Goal: Task Accomplishment & Management: Manage account settings

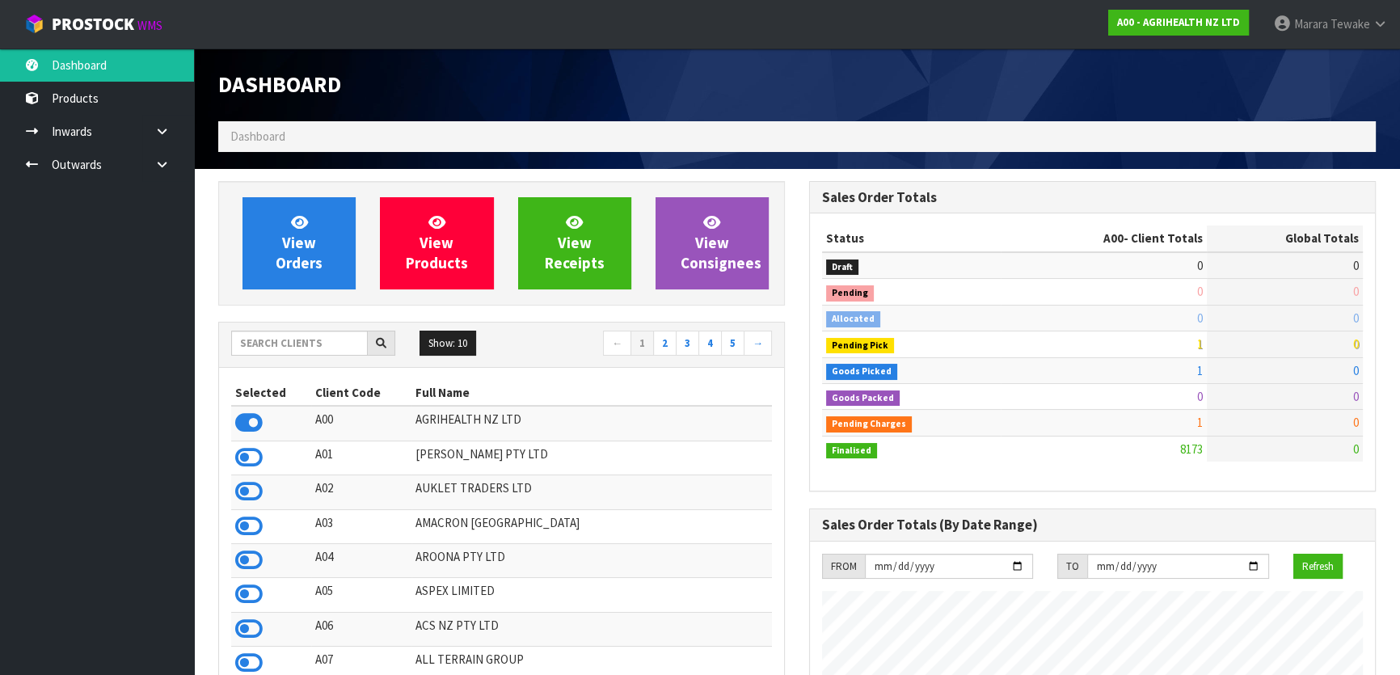
scroll to position [1222, 590]
click at [346, 344] on input "text" at bounding box center [299, 343] width 137 height 25
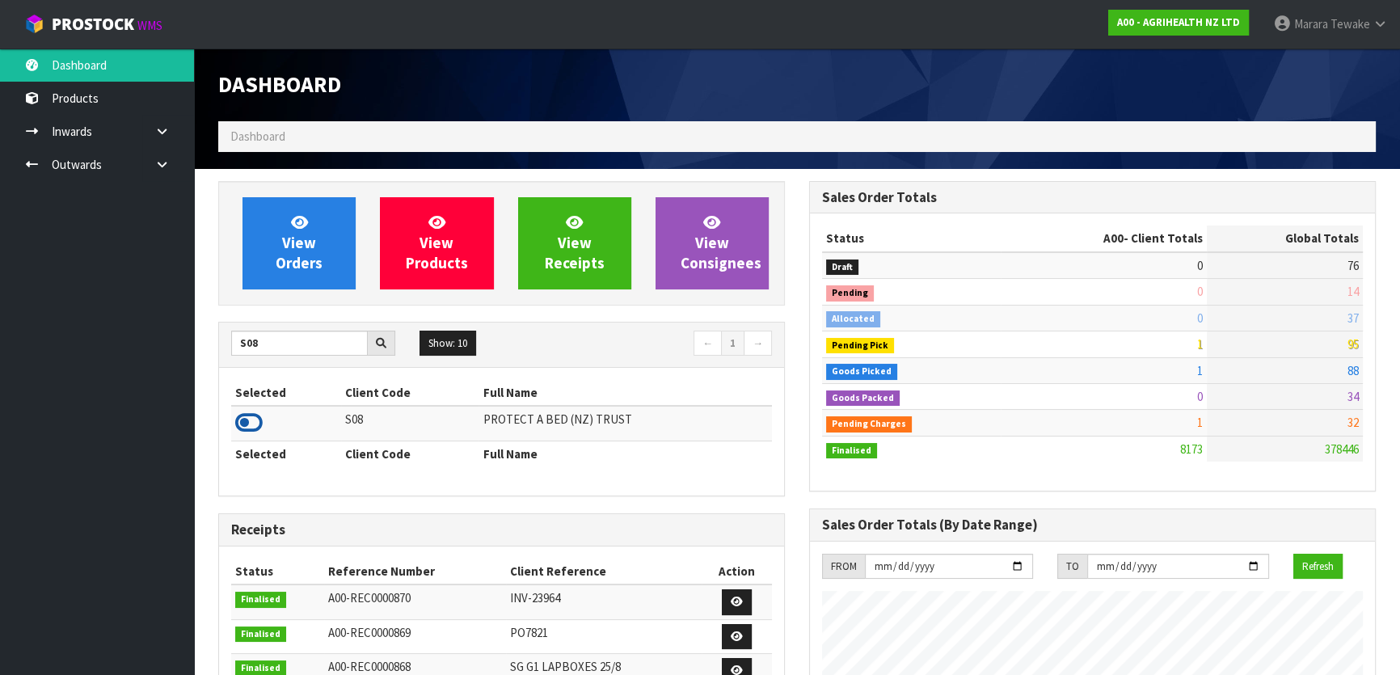
click at [255, 424] on icon at bounding box center [248, 423] width 27 height 24
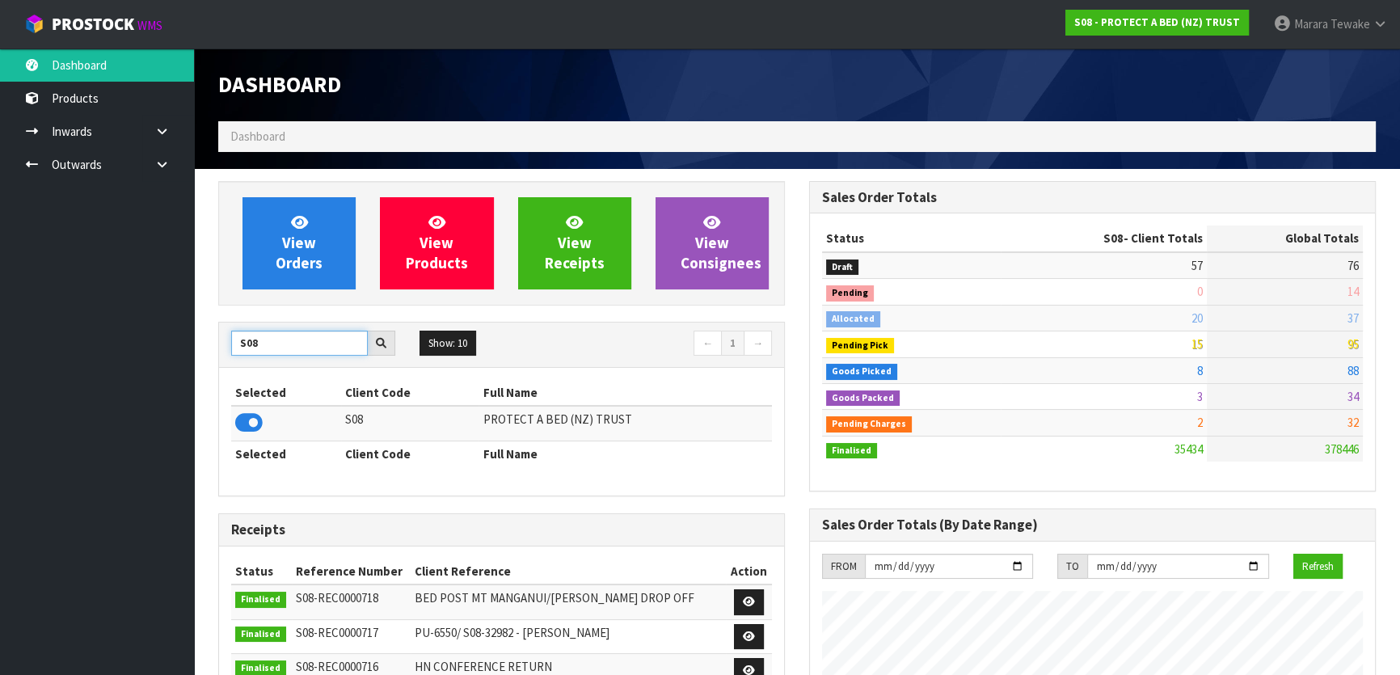
drag, startPoint x: 249, startPoint y: 332, endPoint x: 176, endPoint y: 331, distance: 72.8
click at [185, 331] on body "Toggle navigation ProStock WMS S08 - PROTECT A BED (NZ) TRUST Marara Tewake Log…" at bounding box center [700, 337] width 1400 height 675
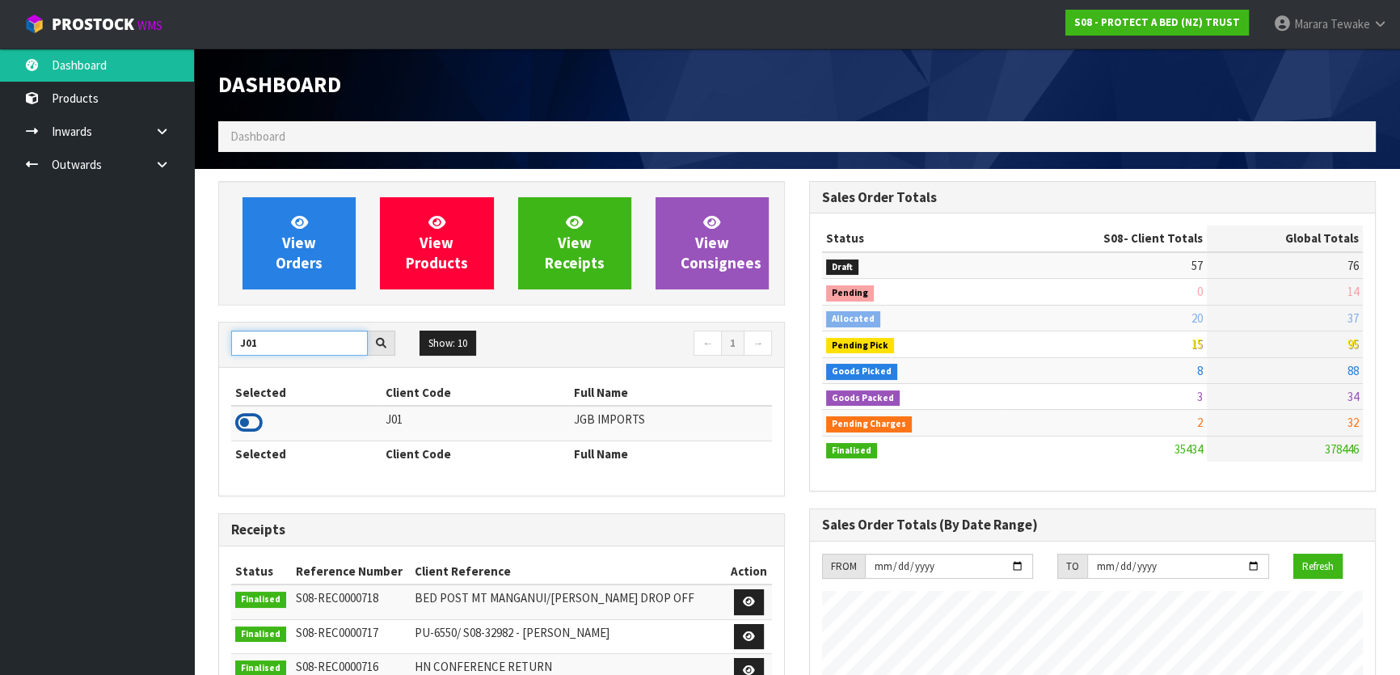
type input "J01"
click at [251, 422] on icon at bounding box center [248, 423] width 27 height 24
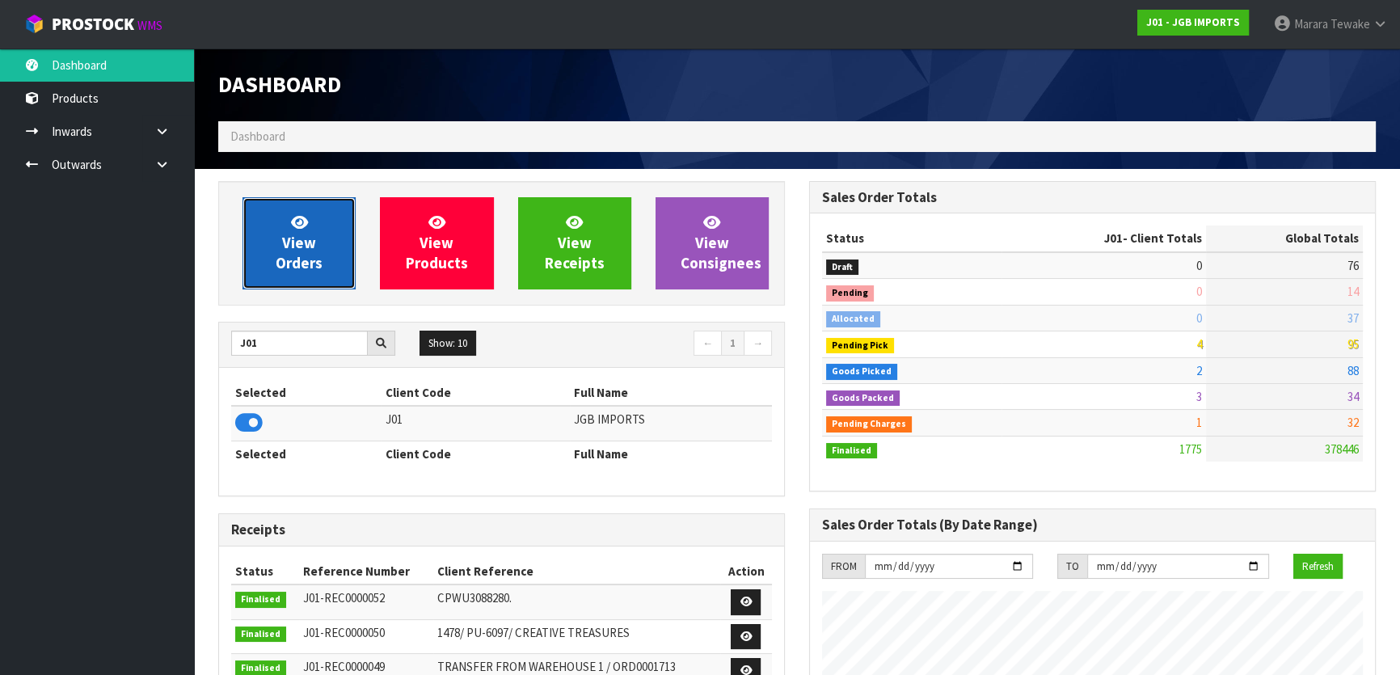
click at [314, 217] on link "View Orders" at bounding box center [299, 243] width 113 height 92
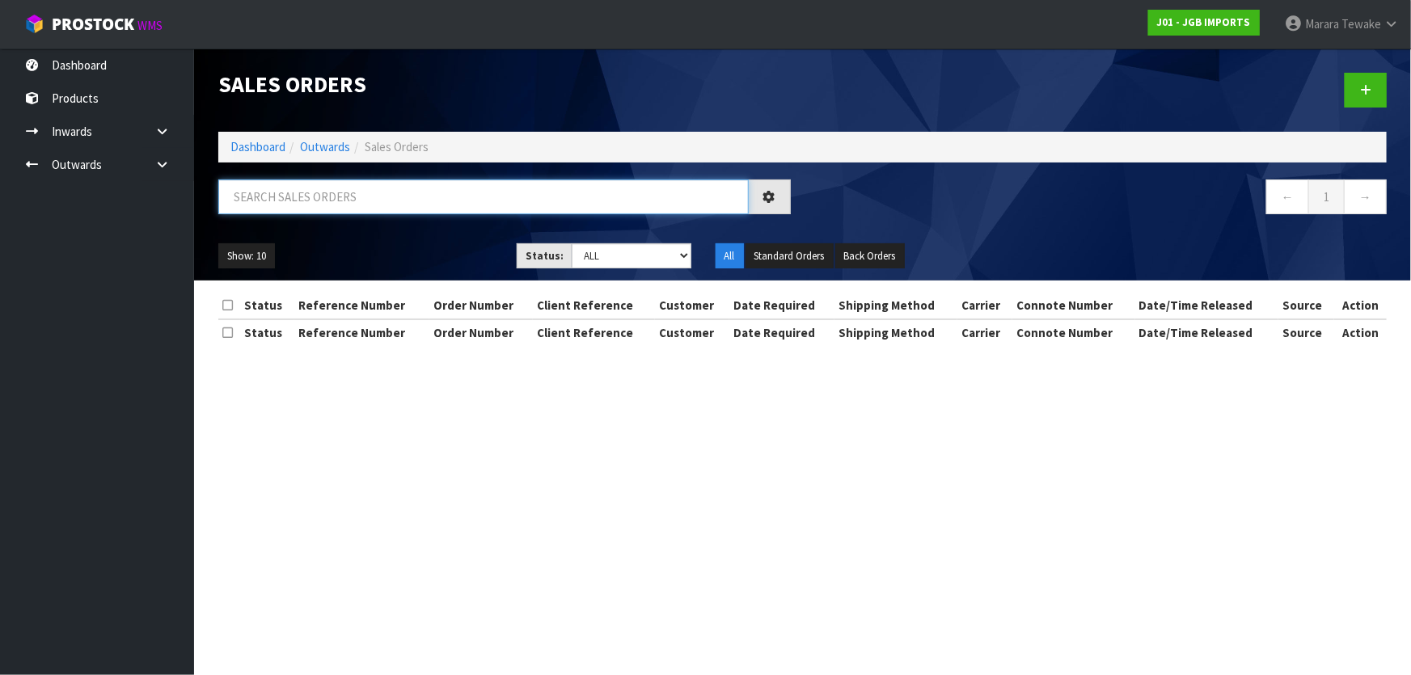
click at [331, 194] on input "text" at bounding box center [483, 196] width 530 height 35
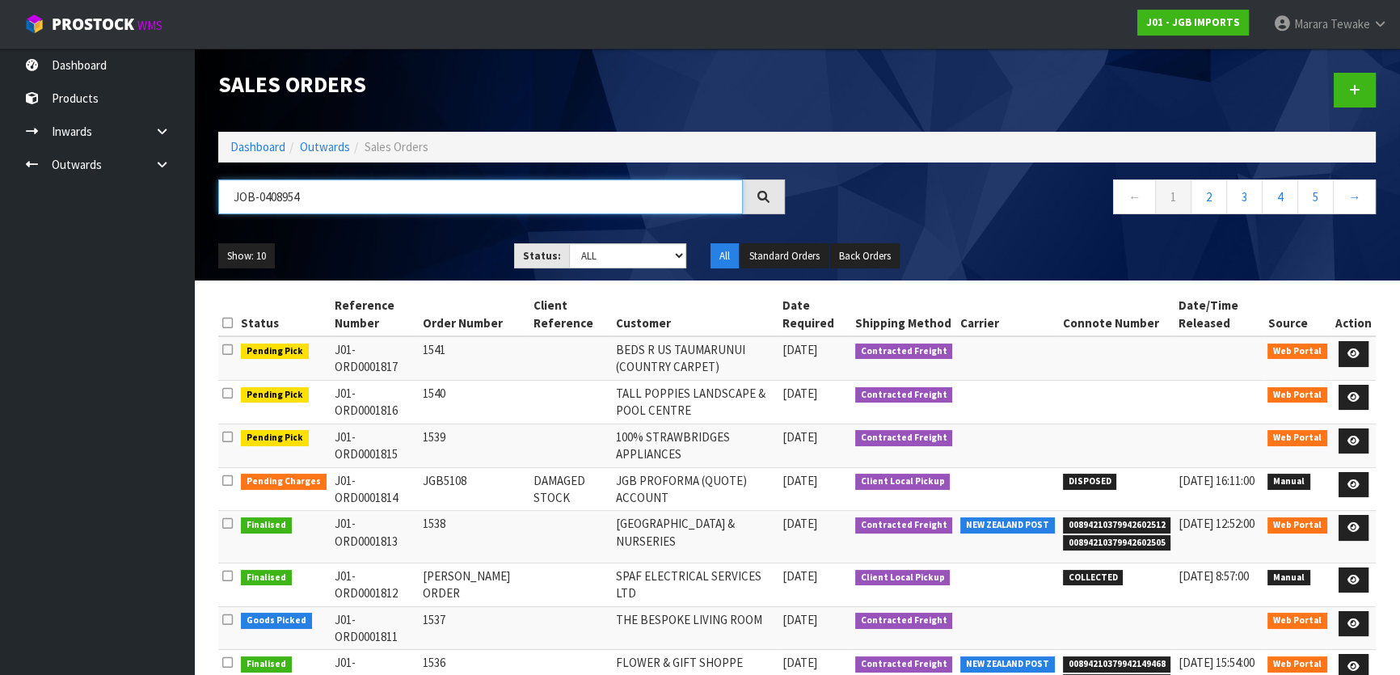
type input "JOB-0408954"
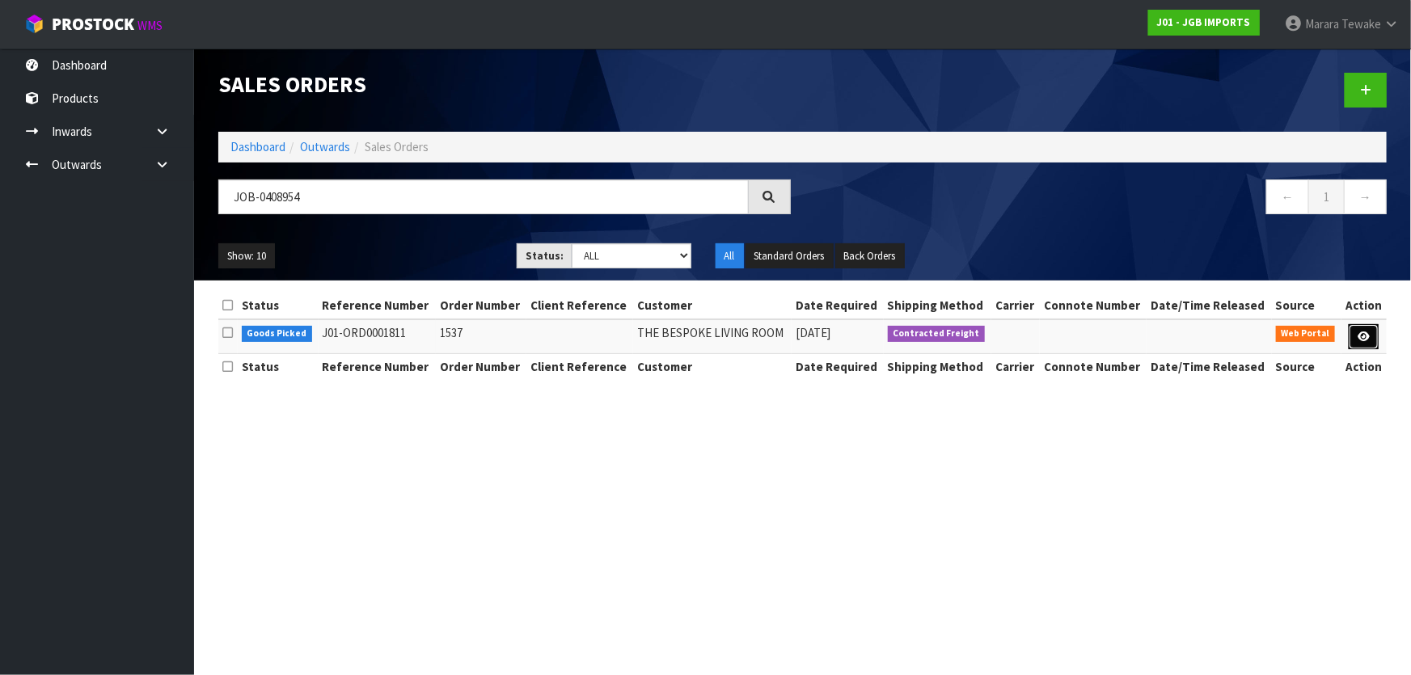
click at [1369, 334] on icon at bounding box center [1363, 336] width 12 height 11
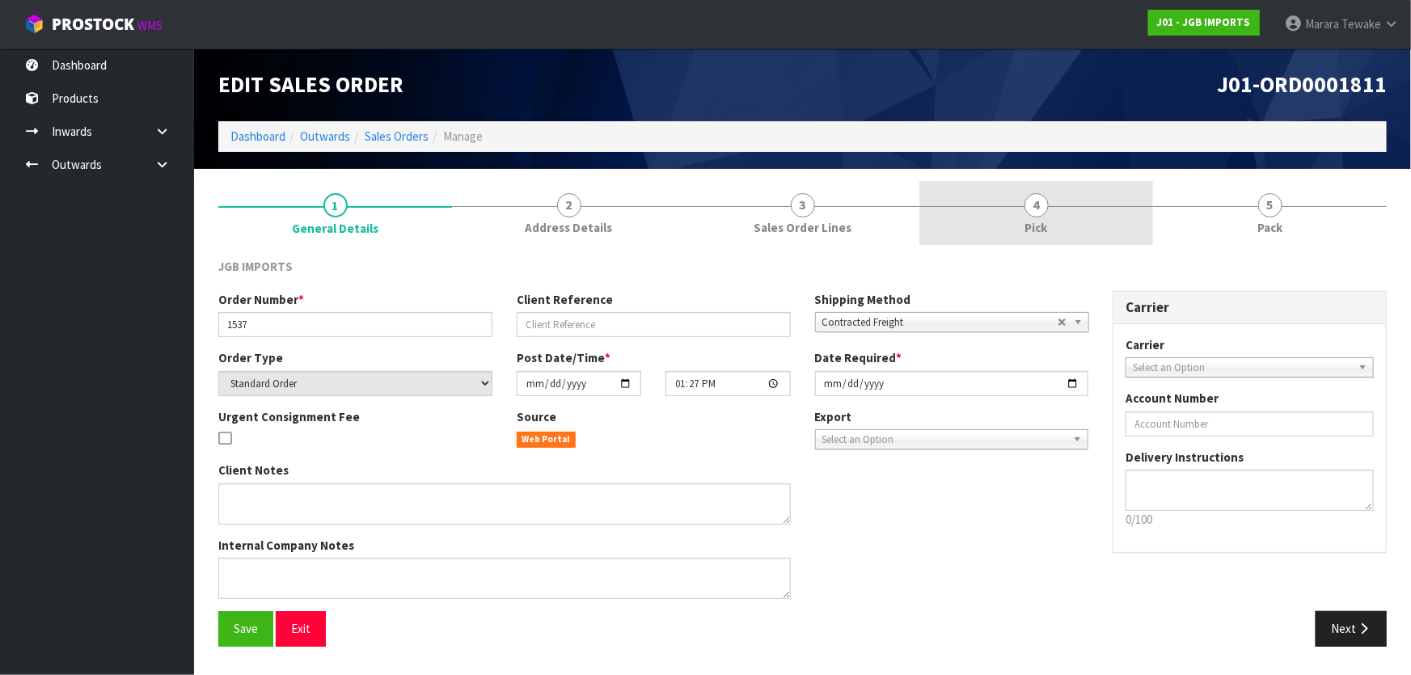
drag, startPoint x: 1040, startPoint y: 204, endPoint x: 1032, endPoint y: 230, distance: 27.4
click at [1042, 201] on span "4" at bounding box center [1036, 205] width 24 height 24
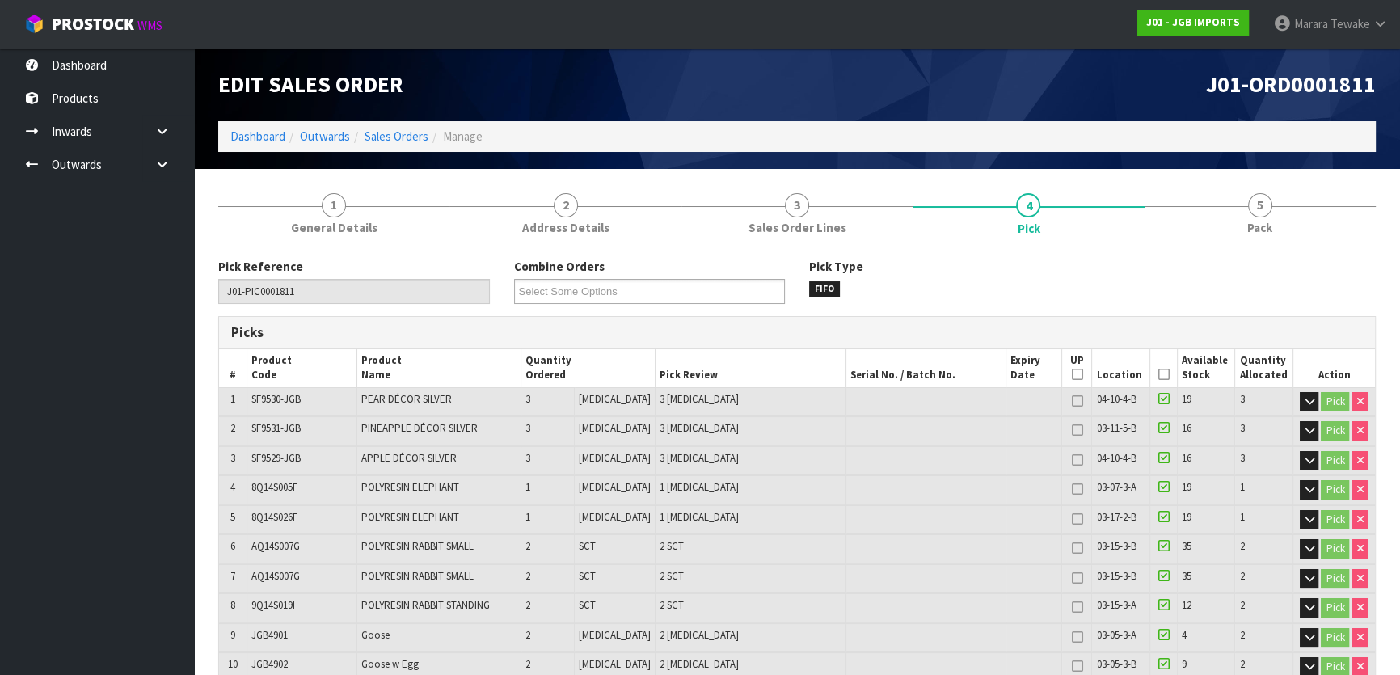
click at [1160, 375] on icon at bounding box center [1163, 374] width 11 height 1
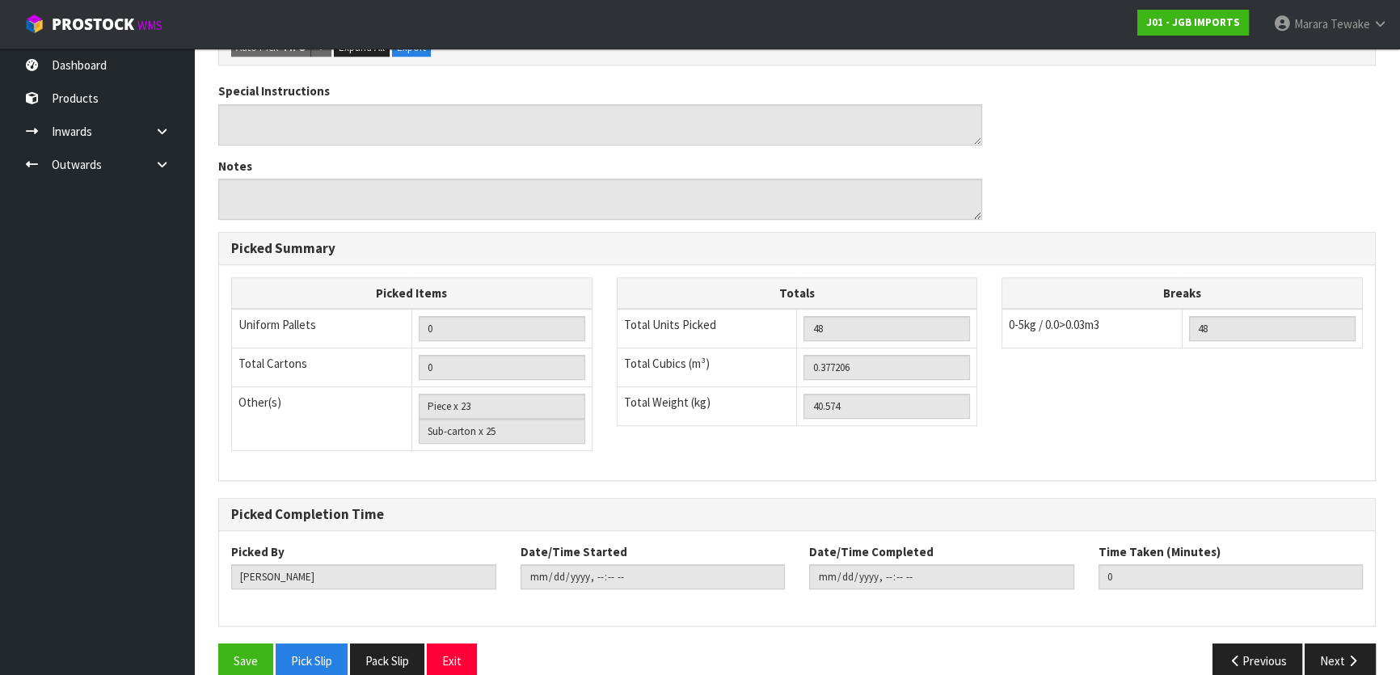
scroll to position [1173, 0]
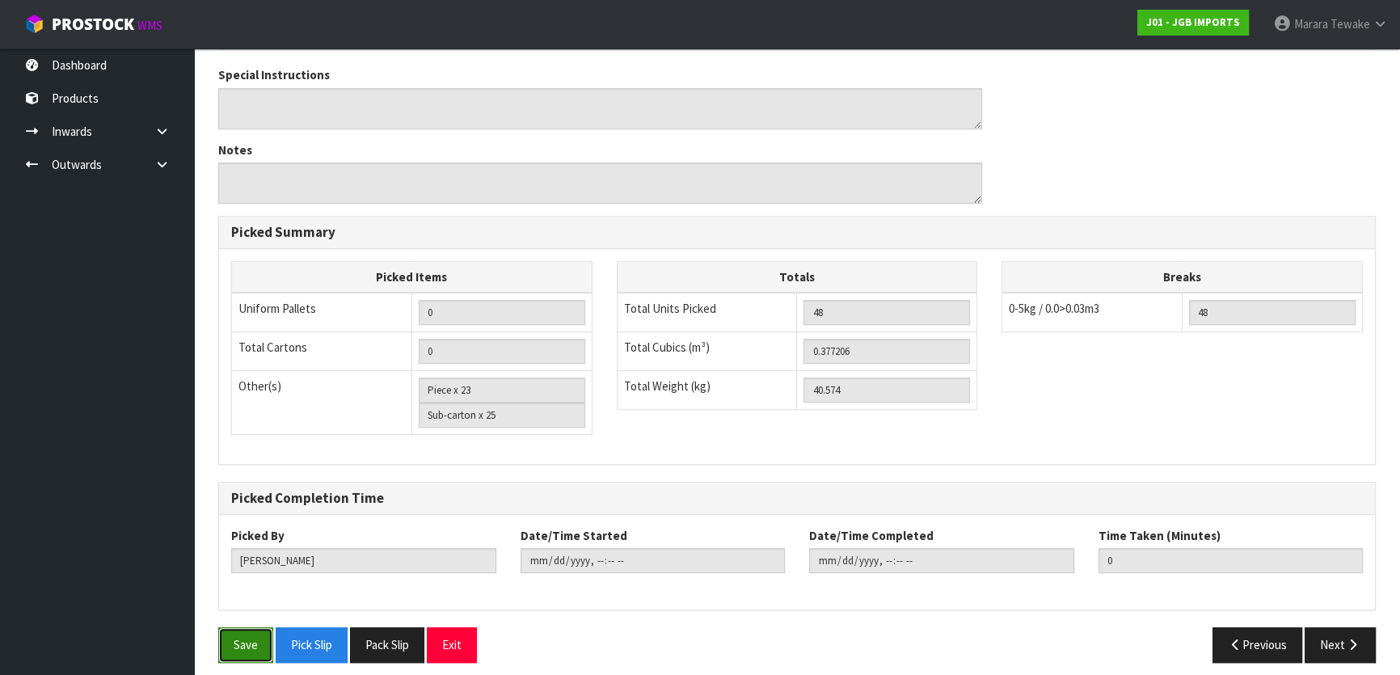
click at [254, 627] on button "Save" at bounding box center [245, 644] width 55 height 35
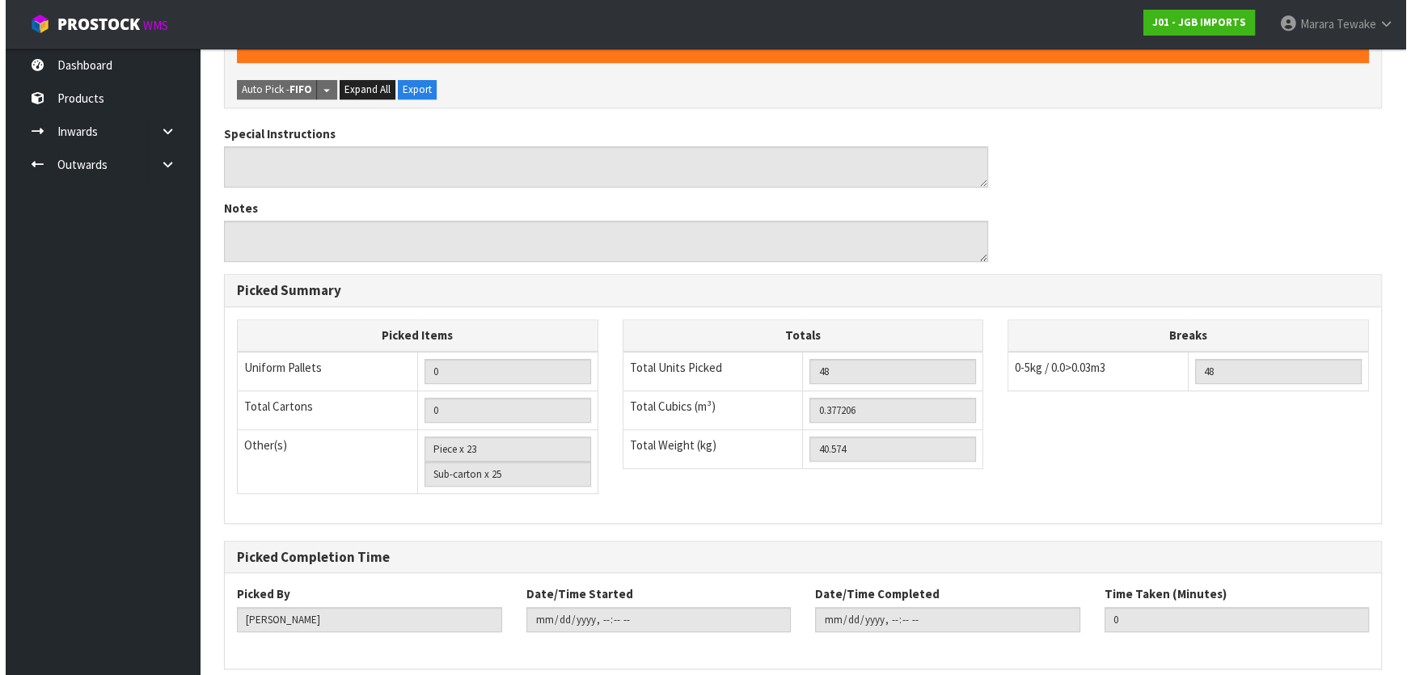
scroll to position [0, 0]
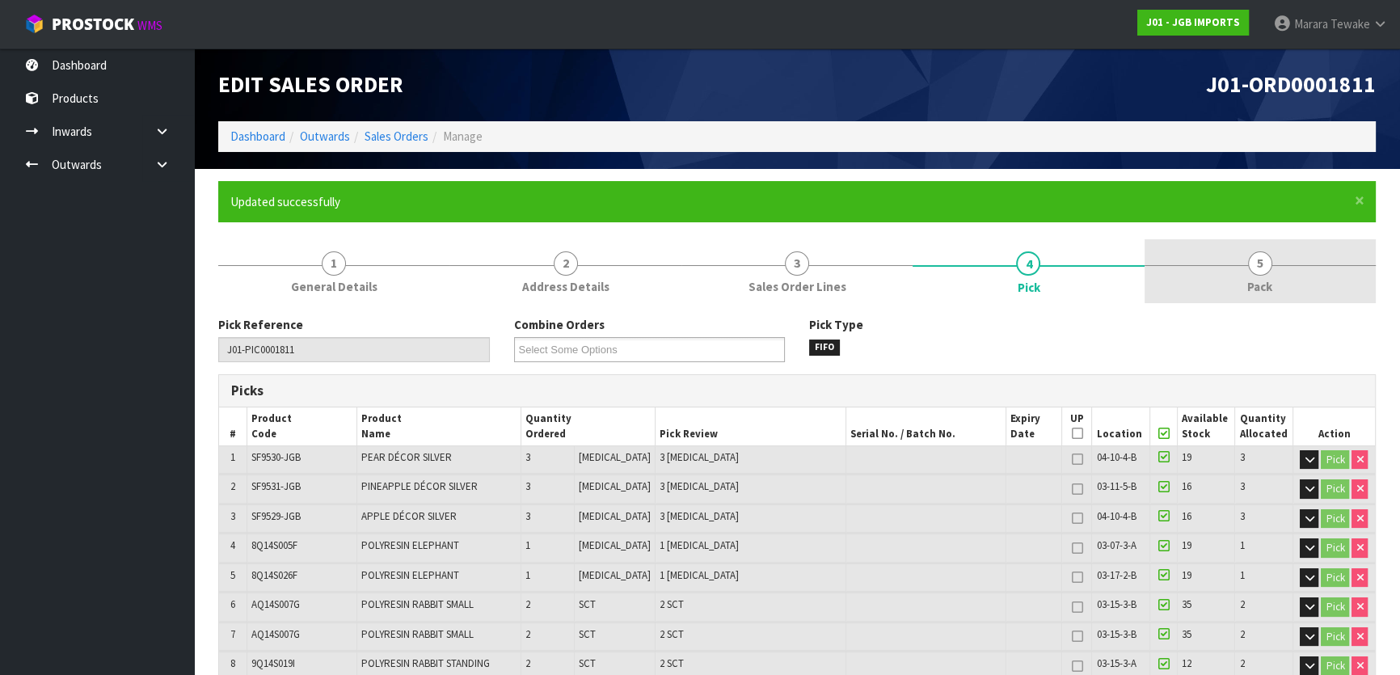
type input "[PERSON_NAME]"
type input "[DATE]T09:15:31"
click at [1241, 263] on link "5 Pack" at bounding box center [1260, 271] width 231 height 64
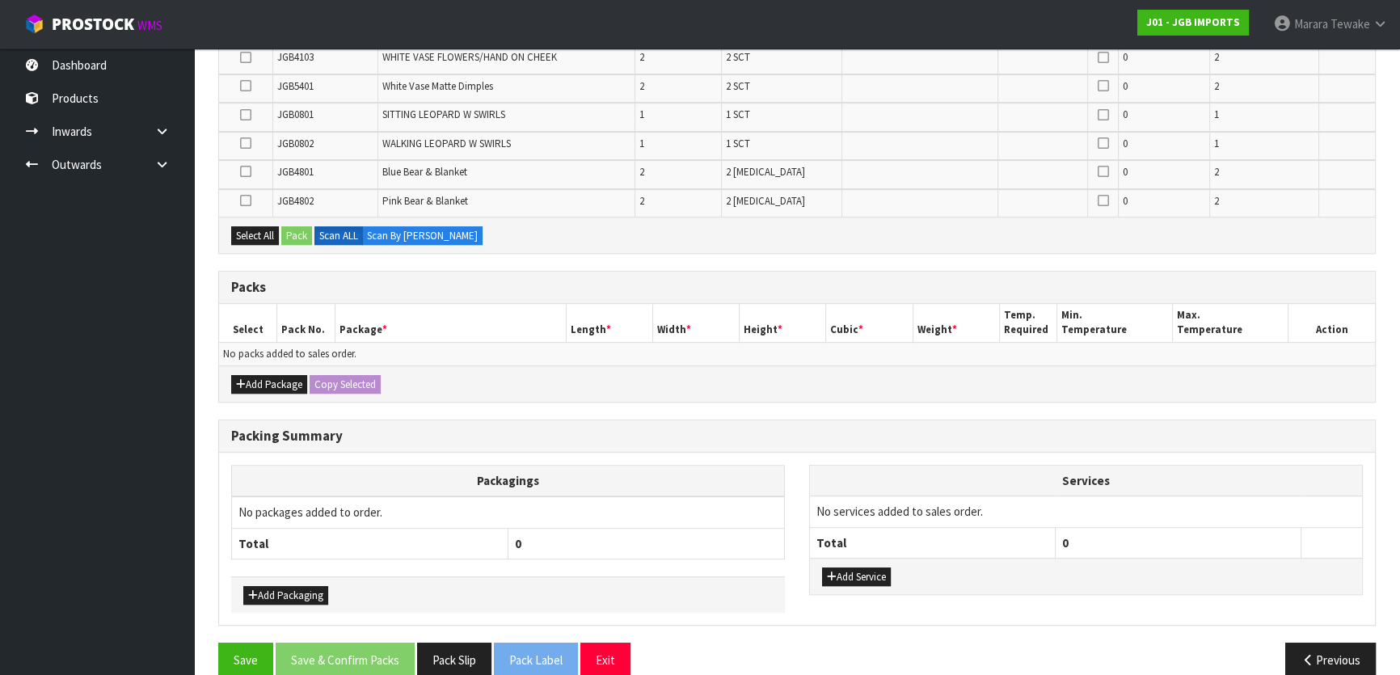
scroll to position [921, 0]
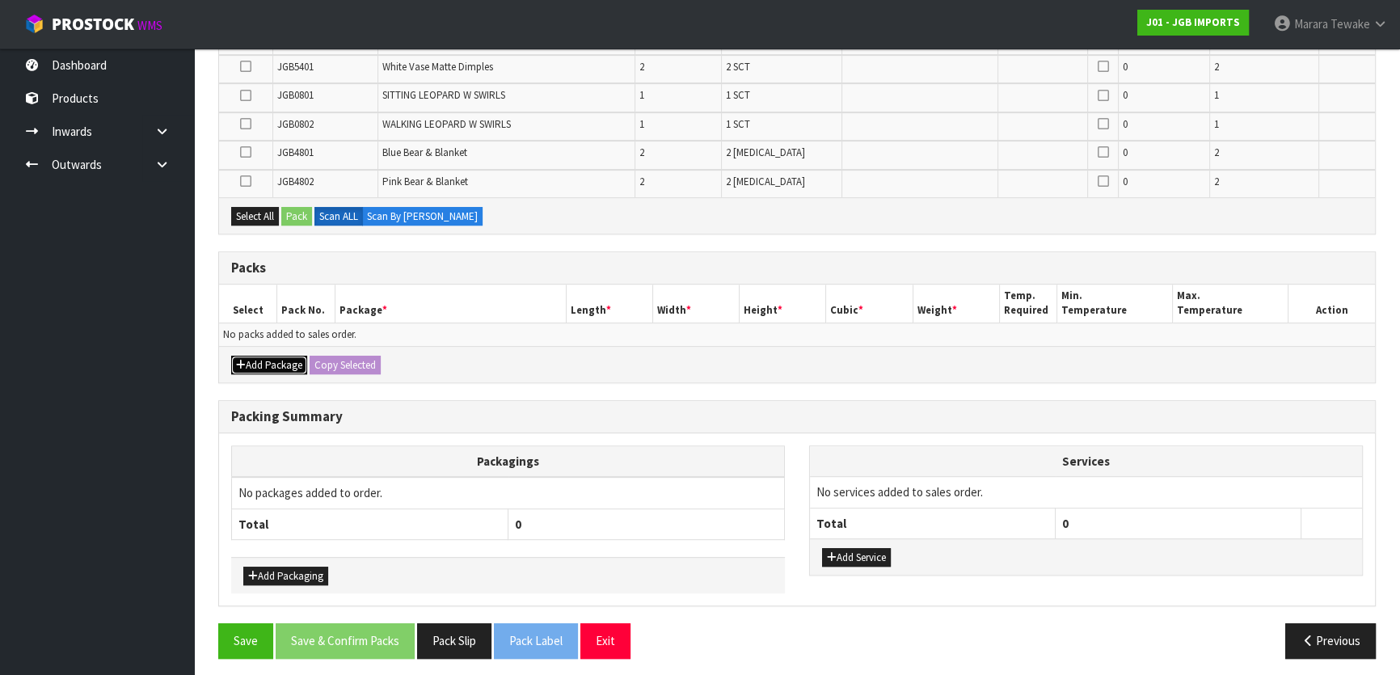
click at [259, 356] on button "Add Package" at bounding box center [269, 365] width 76 height 19
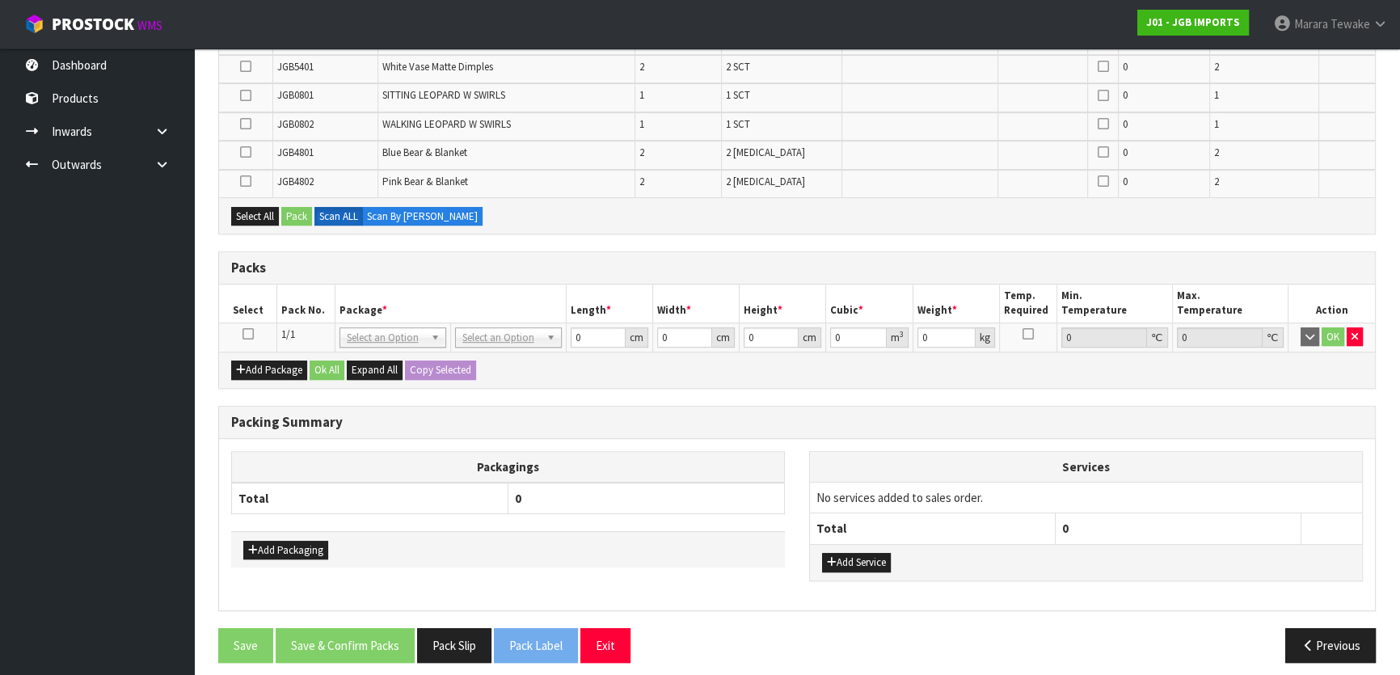
click at [247, 334] on icon at bounding box center [248, 334] width 11 height 1
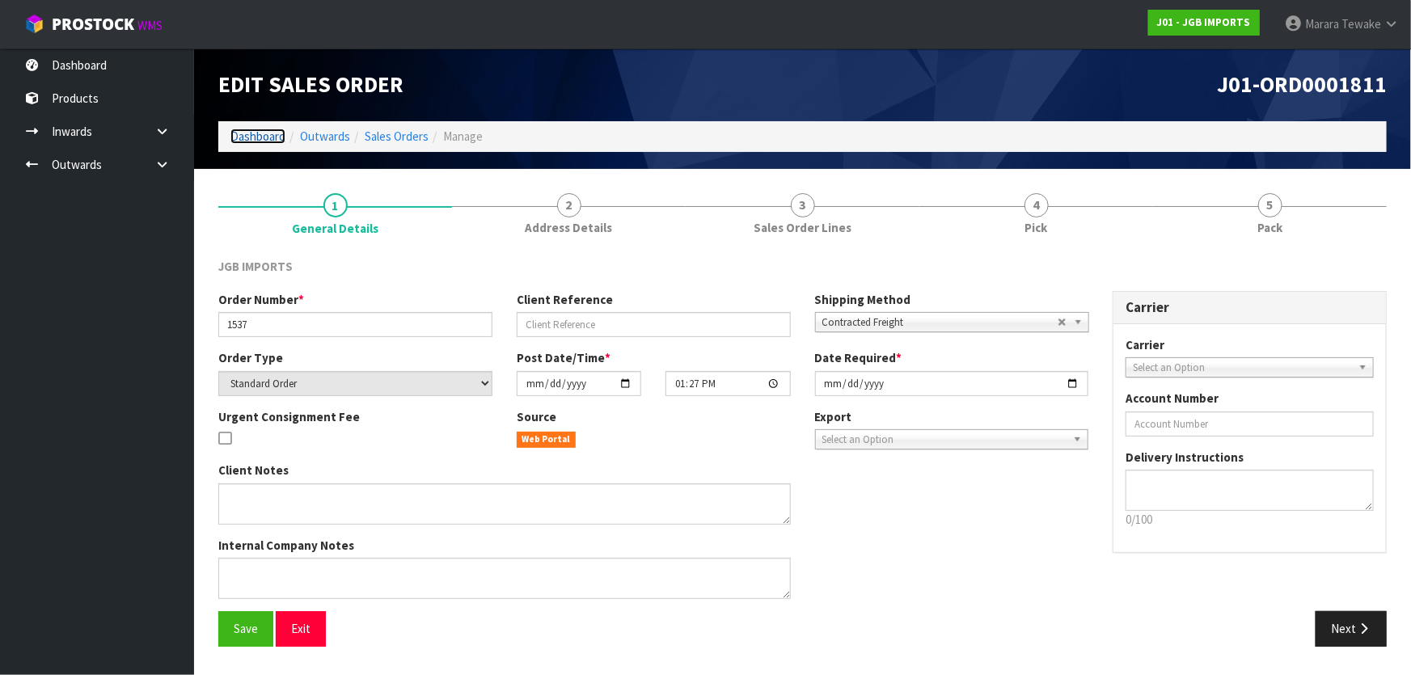
click at [259, 129] on link "Dashboard" at bounding box center [257, 136] width 55 height 15
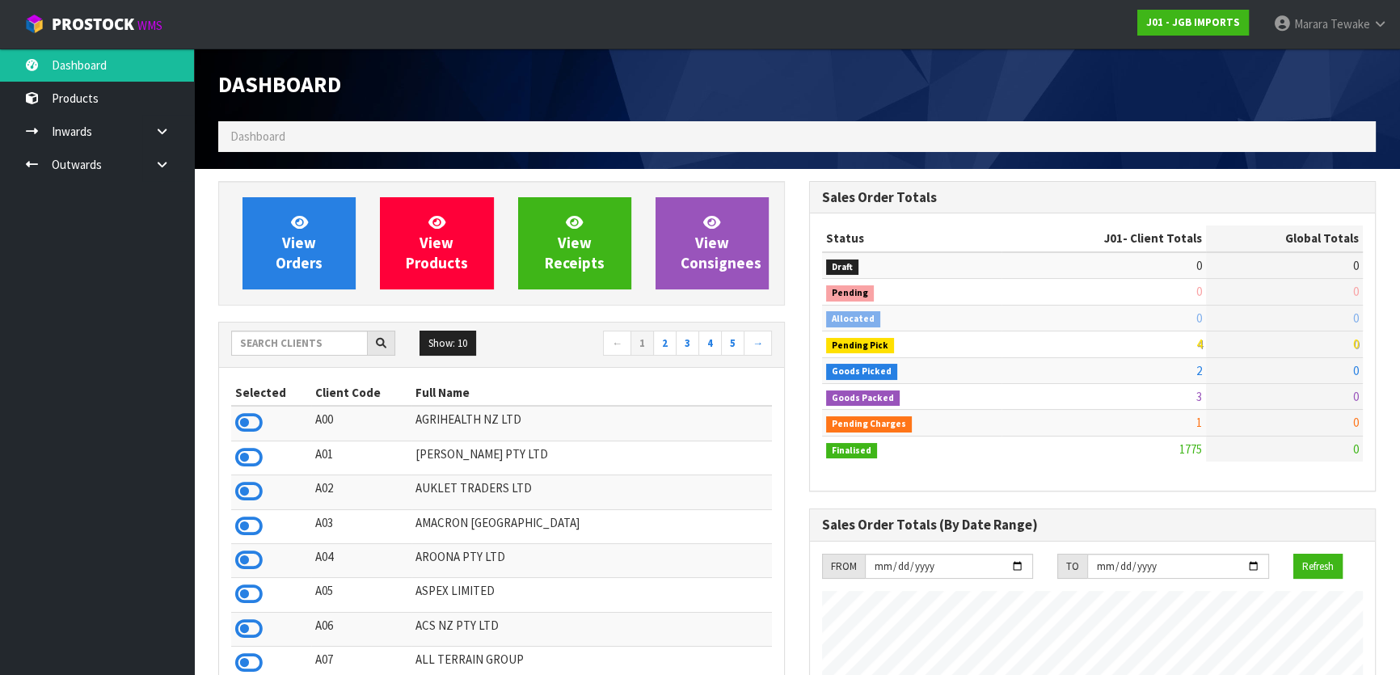
scroll to position [1222, 590]
click at [323, 347] on input "text" at bounding box center [299, 343] width 137 height 25
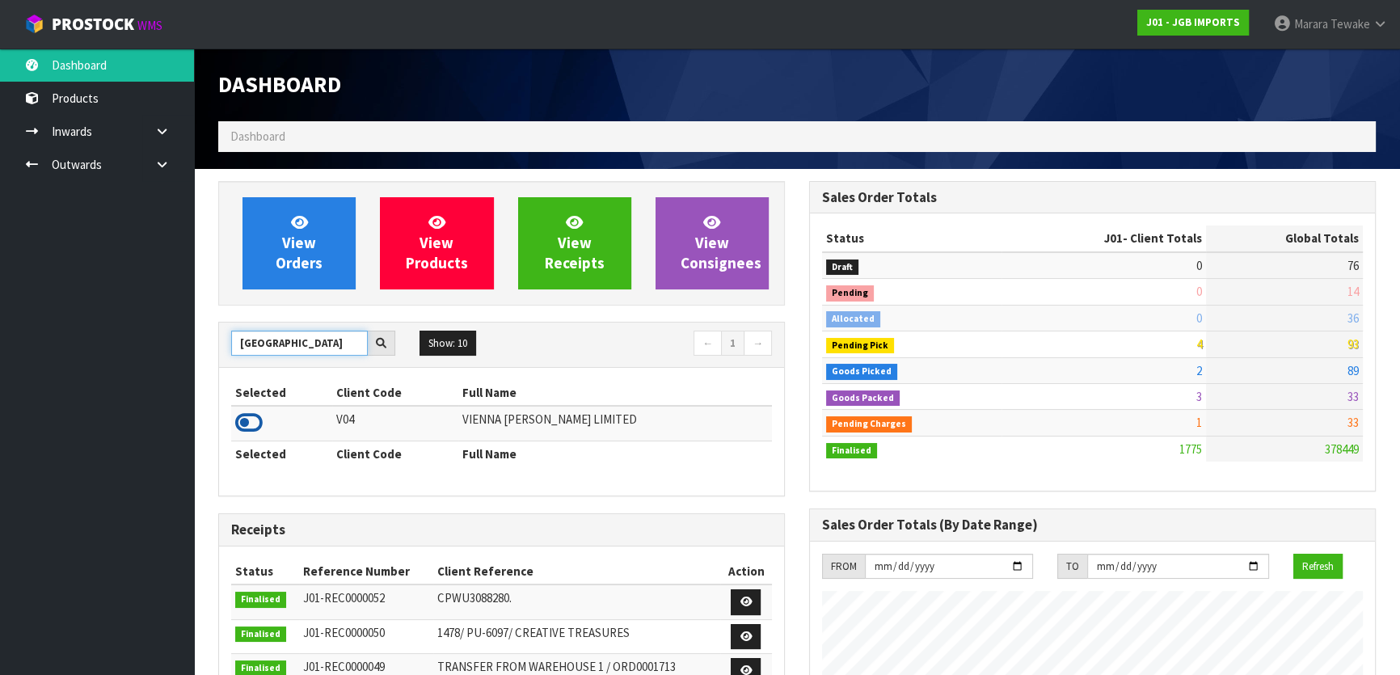
type input "VIENNA"
click at [250, 423] on icon at bounding box center [248, 423] width 27 height 24
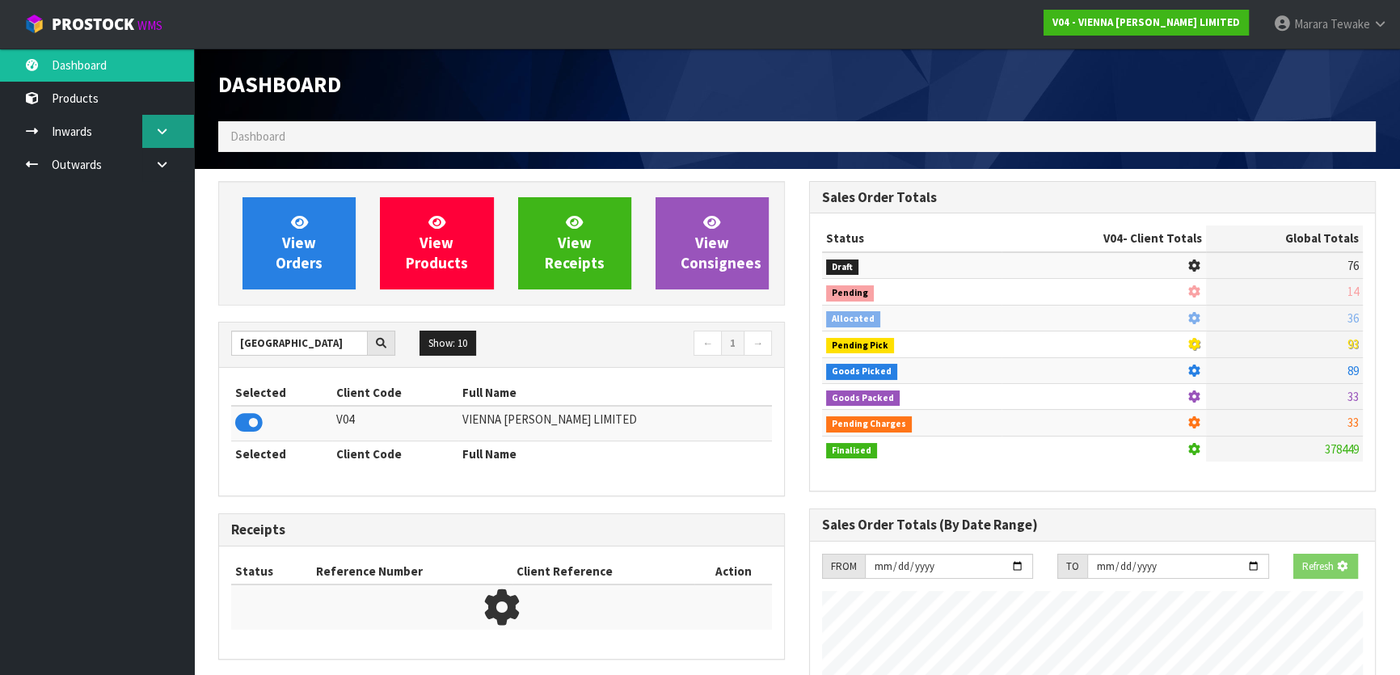
scroll to position [1361, 590]
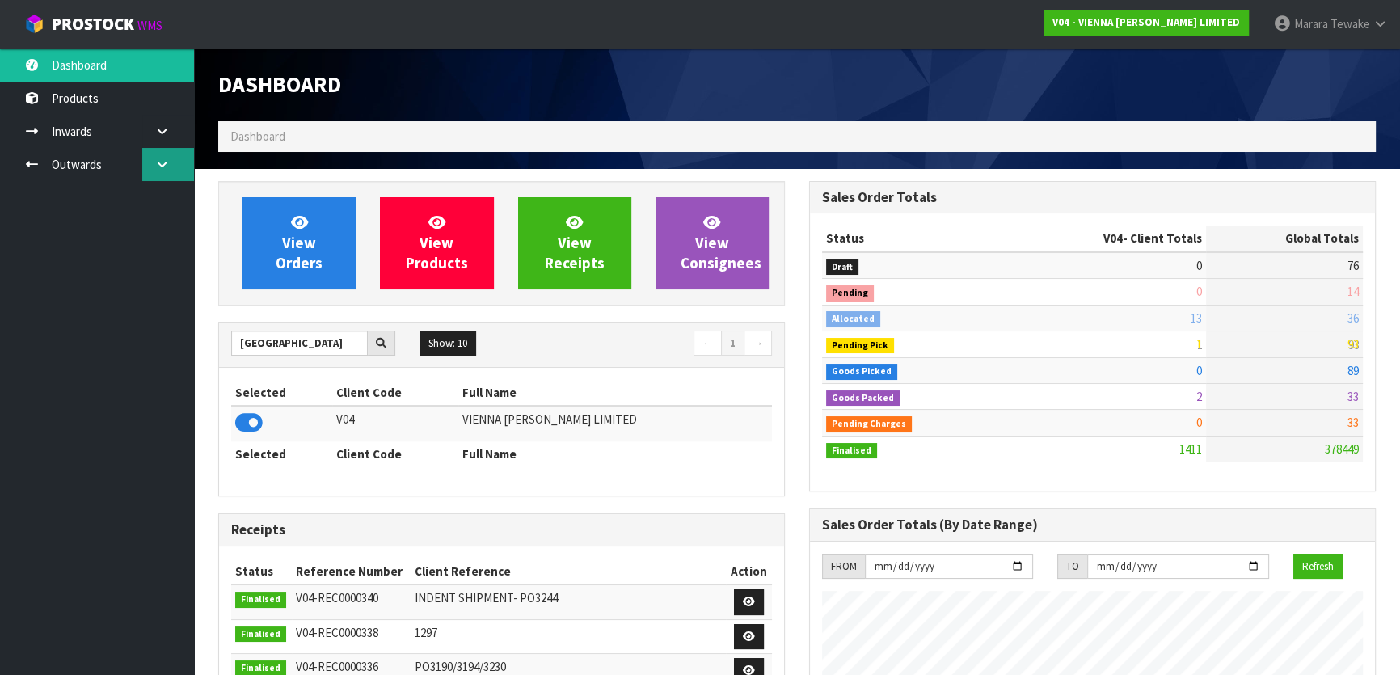
click at [167, 169] on icon at bounding box center [161, 164] width 15 height 12
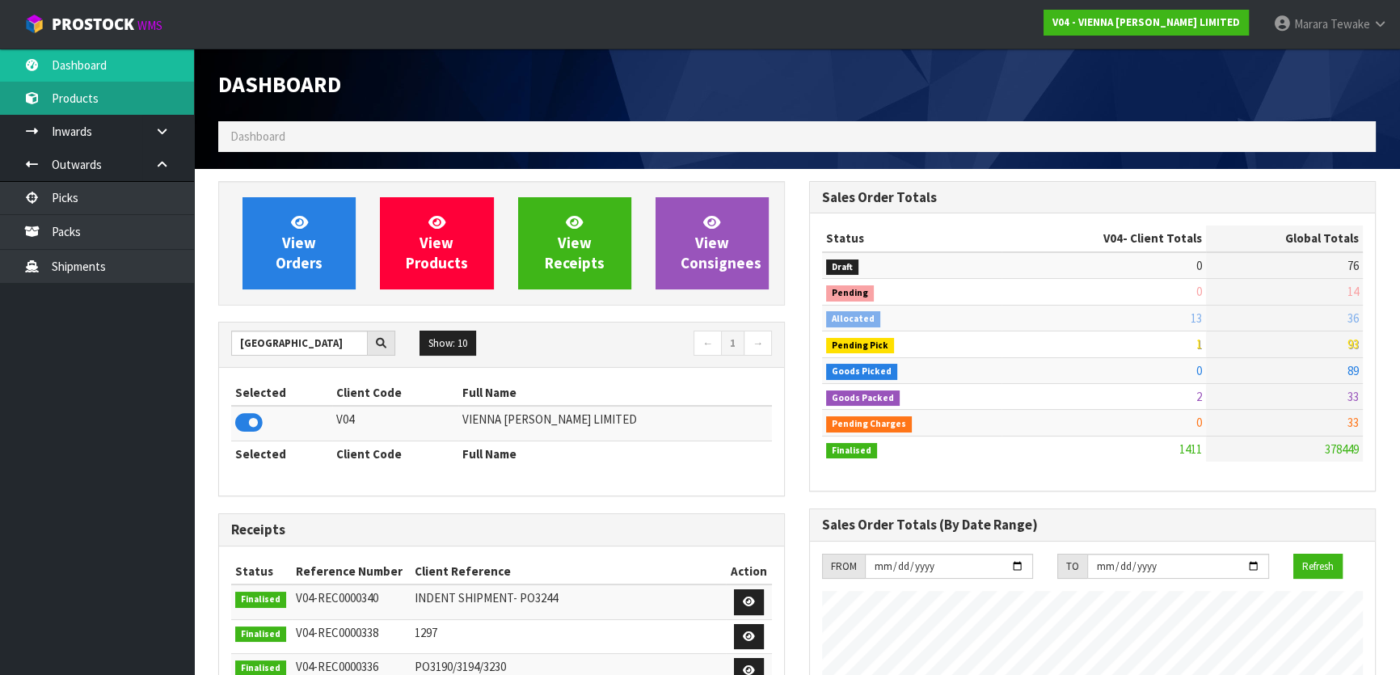
click at [129, 90] on link "Products" at bounding box center [97, 98] width 194 height 33
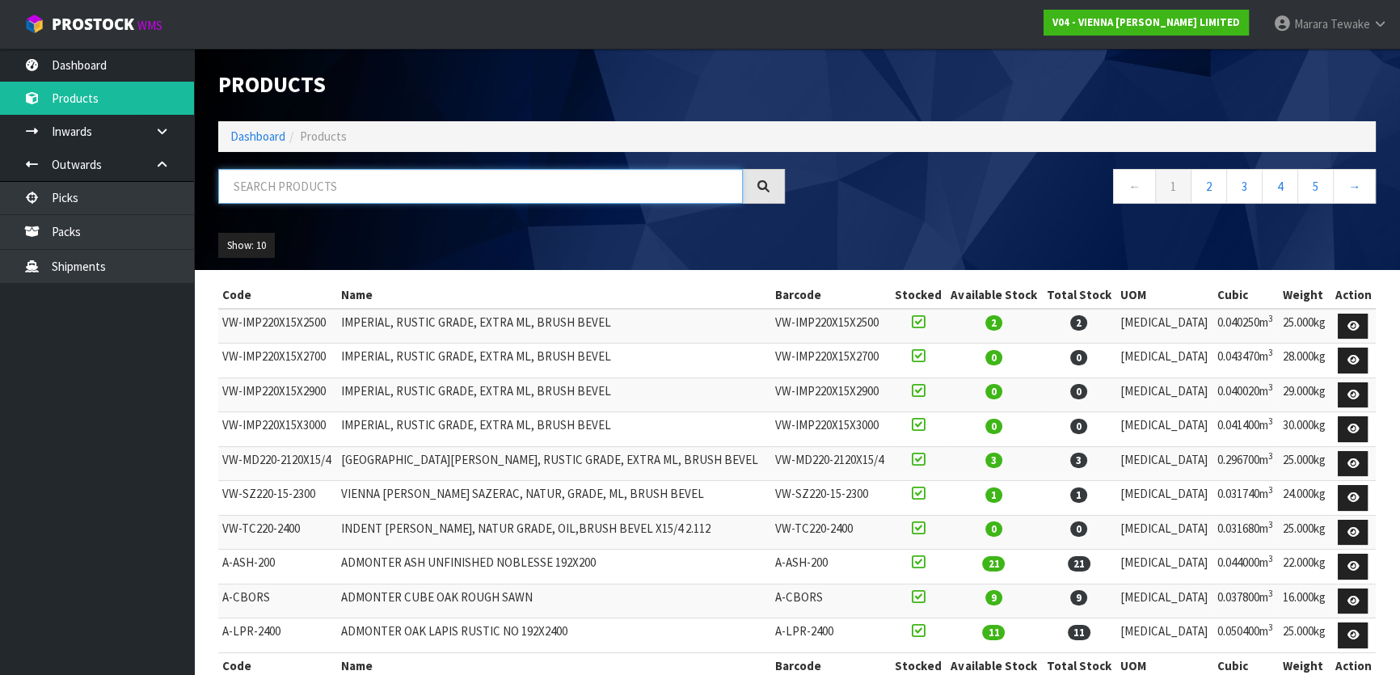
click at [318, 179] on input "text" at bounding box center [480, 186] width 525 height 35
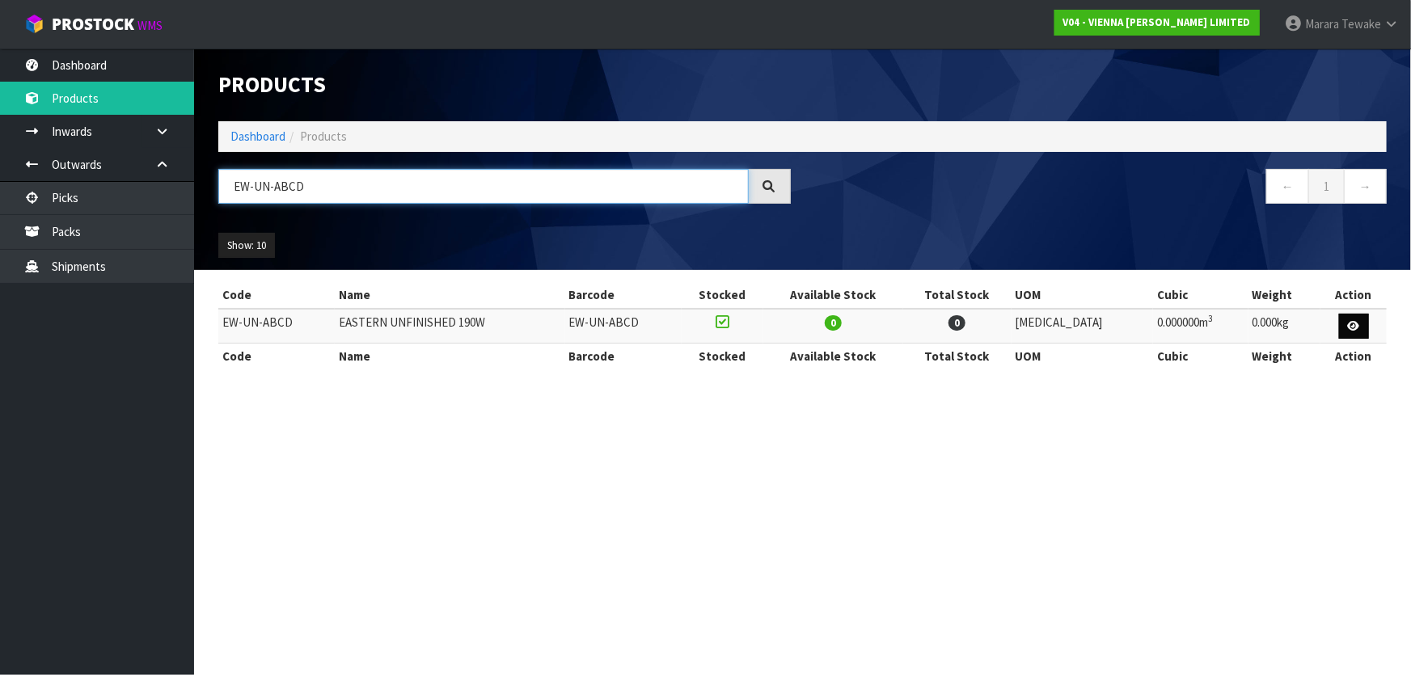
type input "EW-UN-ABCD"
click at [1358, 333] on link at bounding box center [1354, 327] width 30 height 26
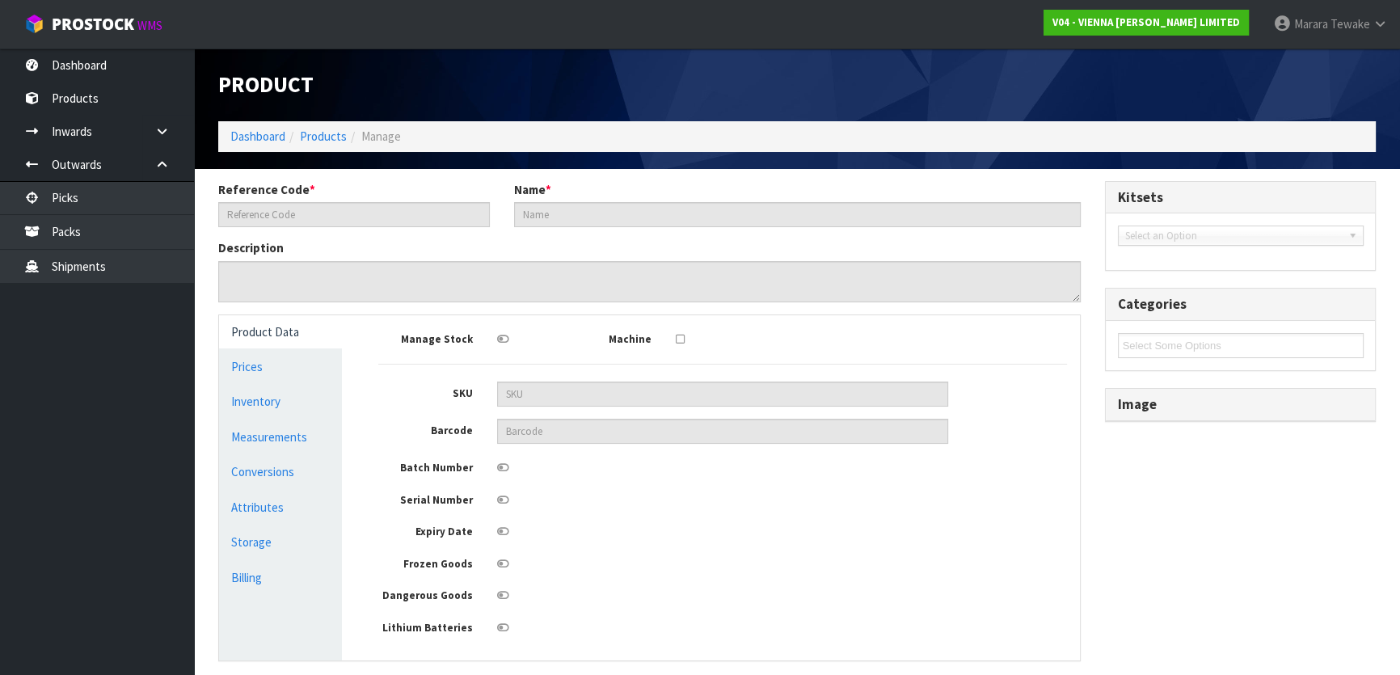
type input "EW-UN-ABCD"
type input "EASTERN UNFINISHED 190W"
type input "0"
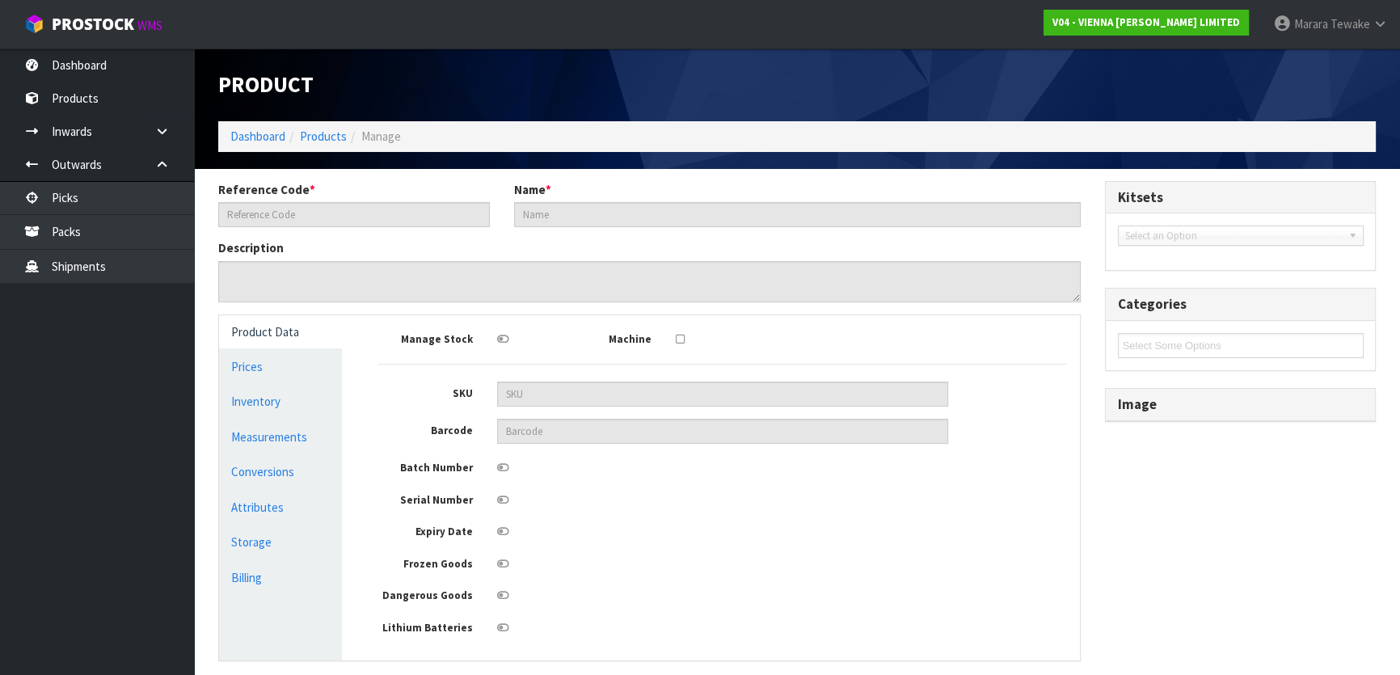
type input "0"
click at [295, 428] on link "Measurements" at bounding box center [280, 436] width 123 height 33
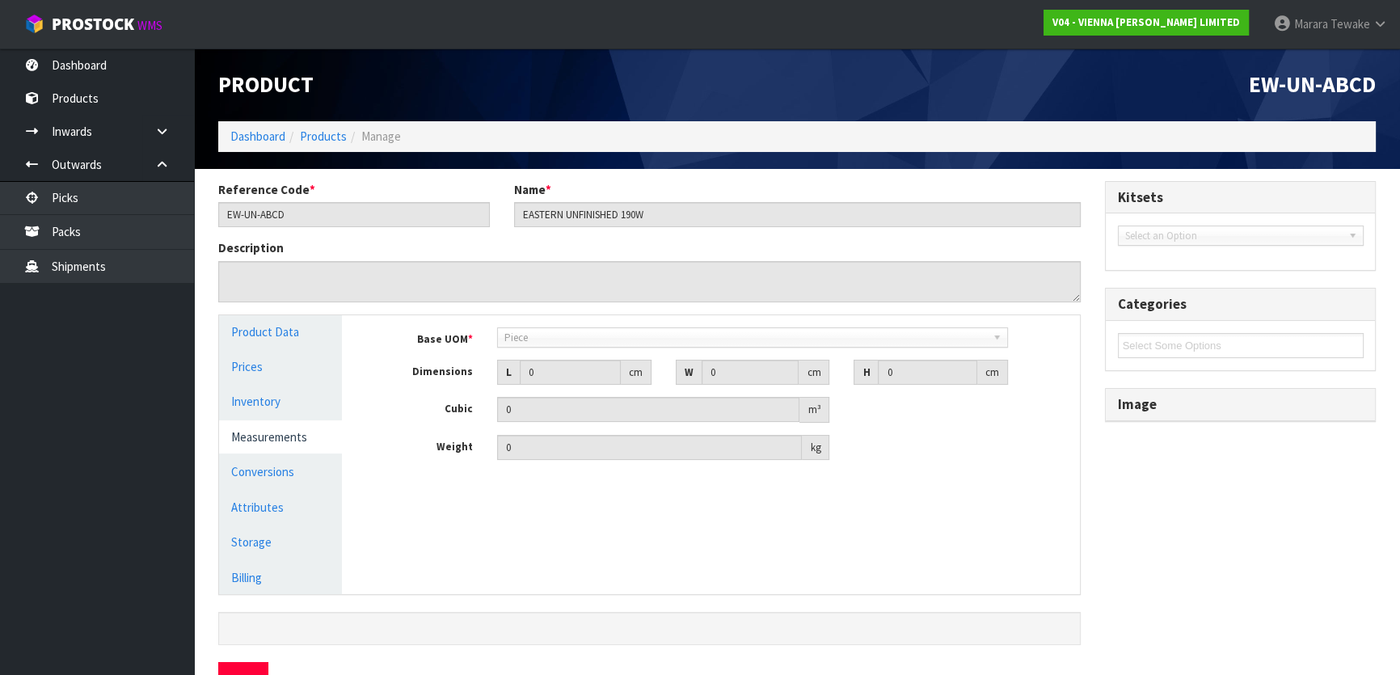
click at [304, 445] on link "Measurements" at bounding box center [280, 436] width 123 height 33
click at [535, 336] on span "Piece" at bounding box center [745, 337] width 482 height 19
click at [285, 218] on input "EW-UN-ABCD" at bounding box center [354, 214] width 272 height 25
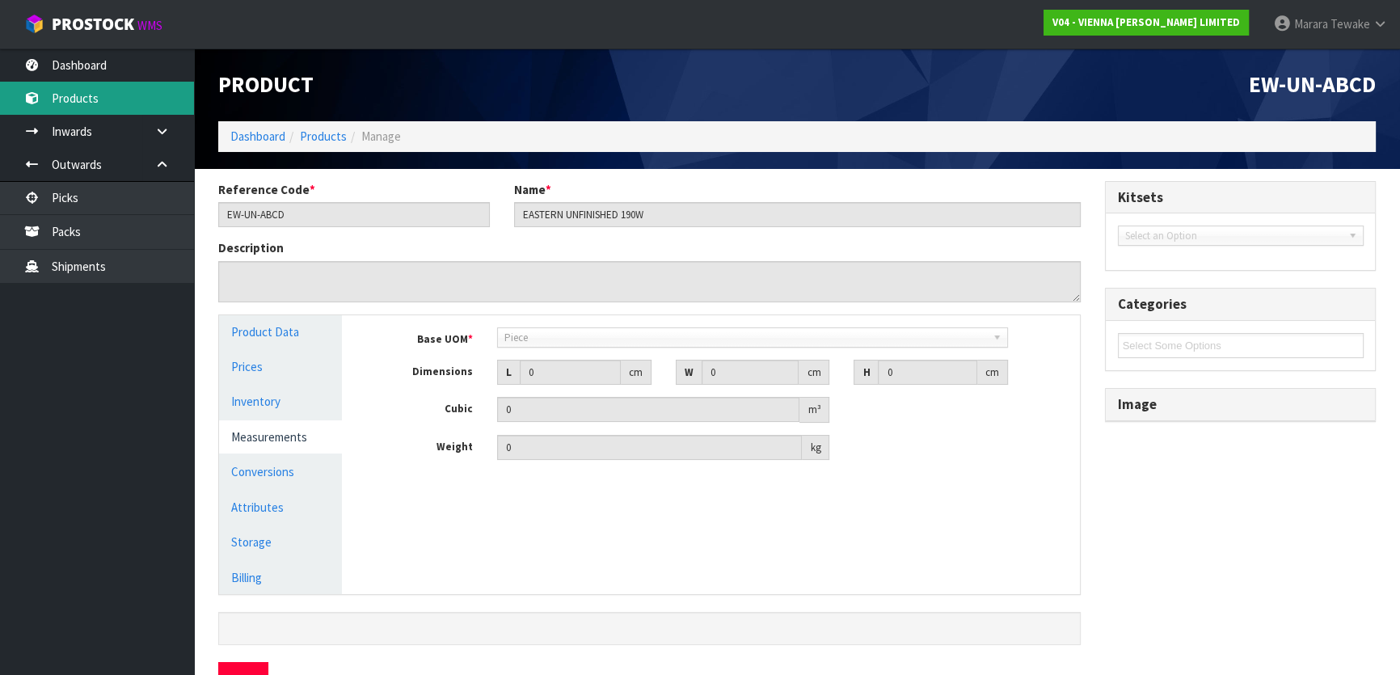
click at [101, 96] on link "Products" at bounding box center [97, 98] width 194 height 33
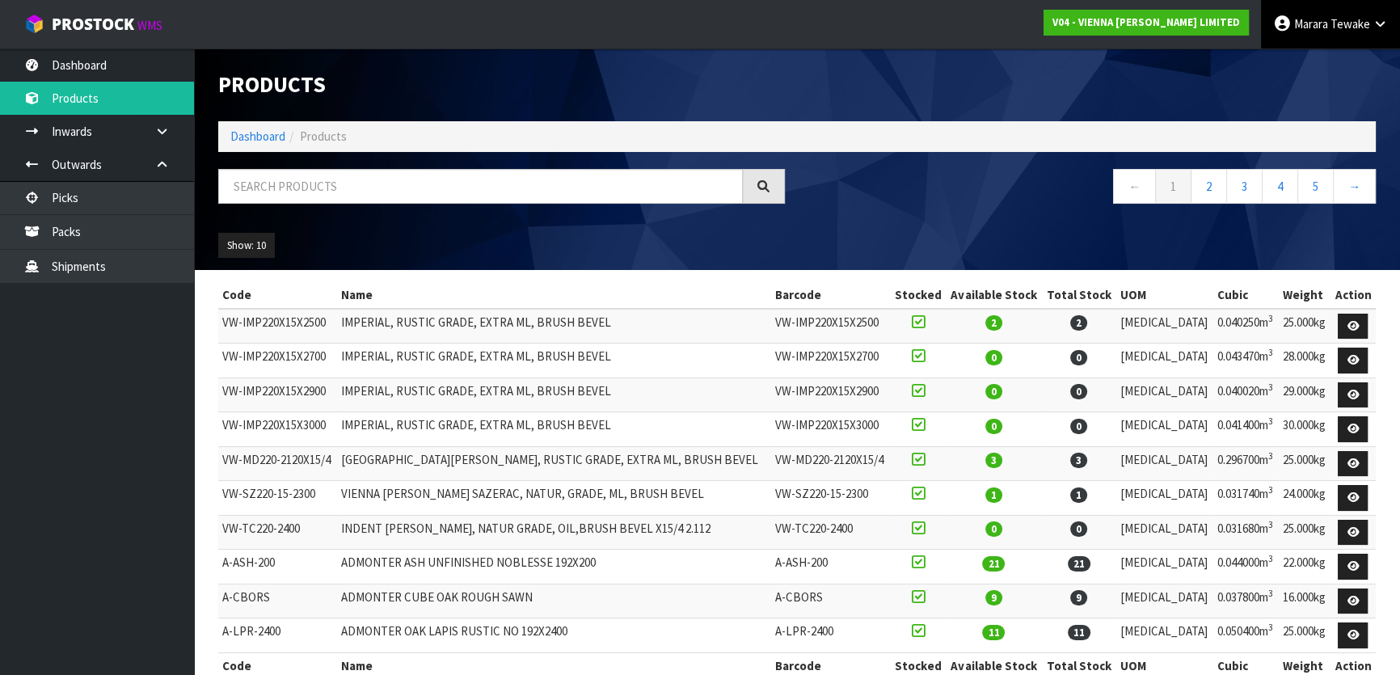
click at [1383, 28] on icon at bounding box center [1380, 24] width 15 height 12
click at [1337, 66] on link "Logout" at bounding box center [1336, 64] width 128 height 22
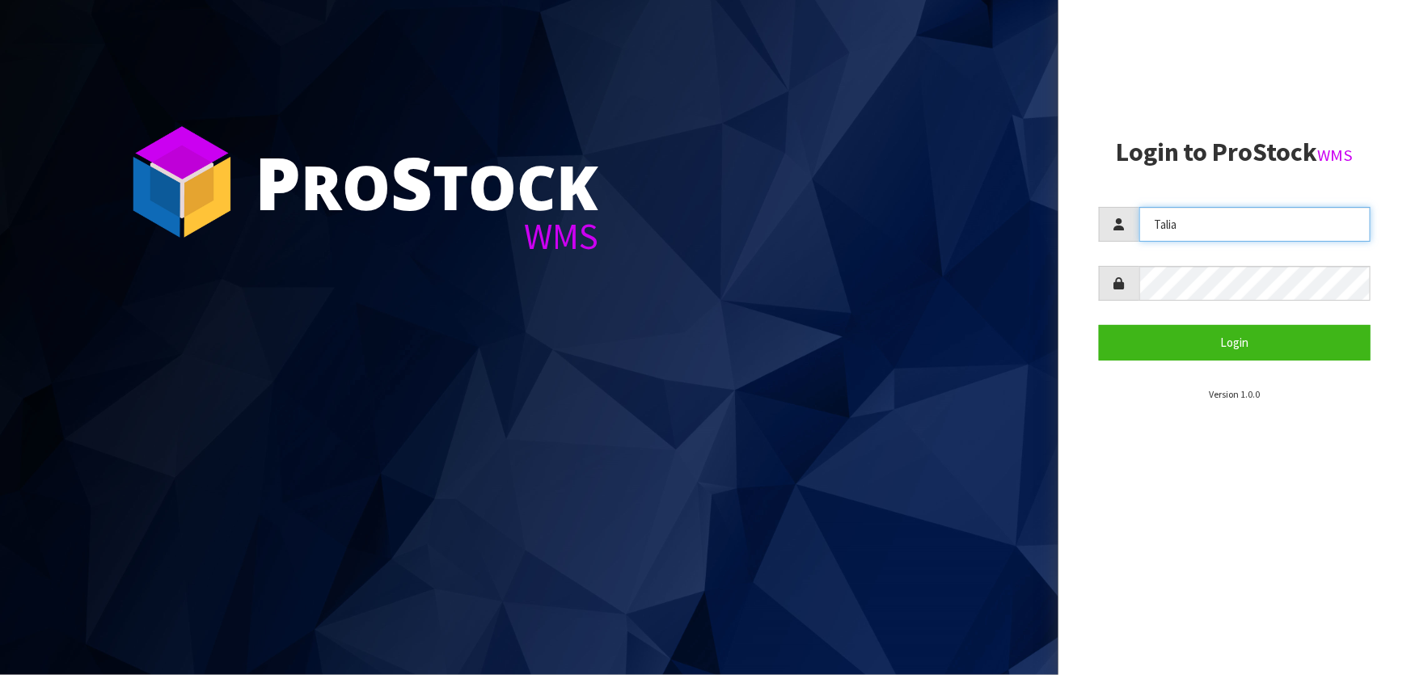
drag, startPoint x: 1196, startPoint y: 213, endPoint x: 1011, endPoint y: 194, distance: 186.1
click at [1005, 194] on div "P ro S tock WMS Login to ProStock WMS Talia Login Version 1.0.0" at bounding box center [705, 337] width 1411 height 675
type input "meena"
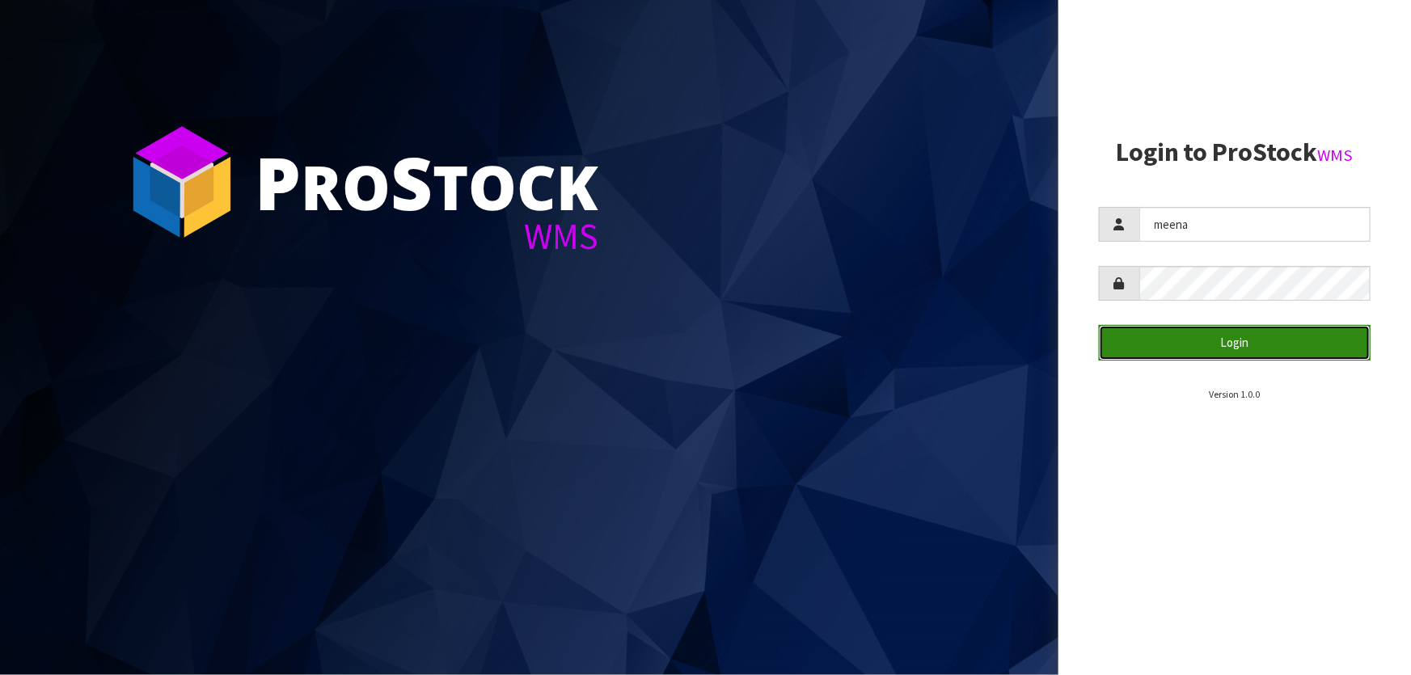
click at [1201, 350] on button "Login" at bounding box center [1235, 342] width 272 height 35
